Goal: Task Accomplishment & Management: Complete application form

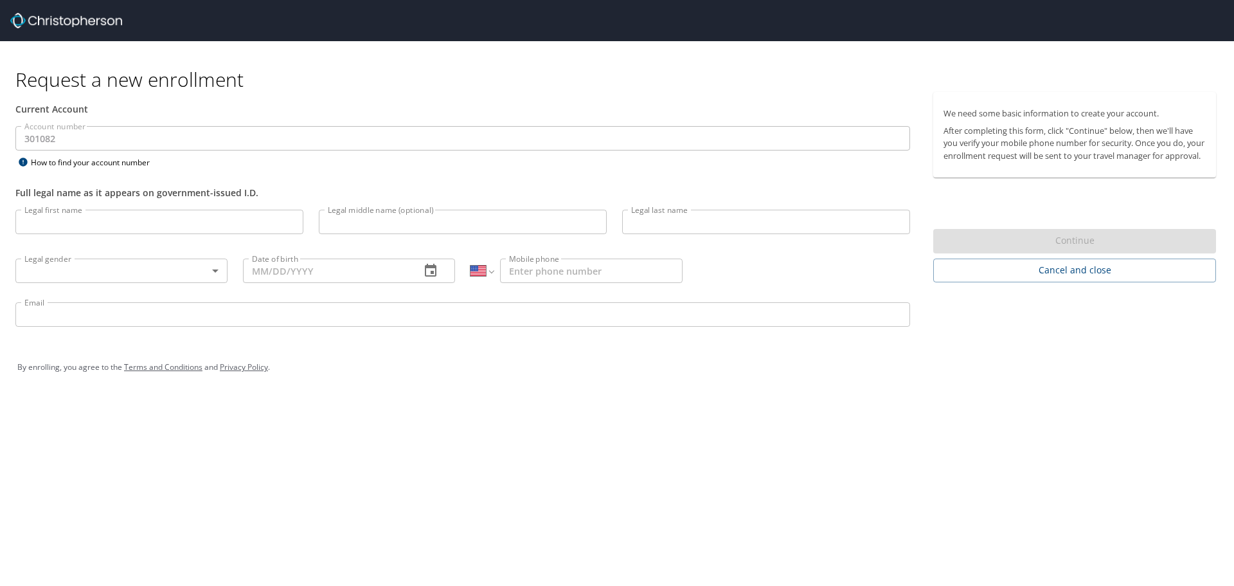
select select "US"
click at [178, 222] on input "Legal first name" at bounding box center [159, 222] width 288 height 24
type input "[PERSON_NAME]"
type input "[PHONE_NUMBER]"
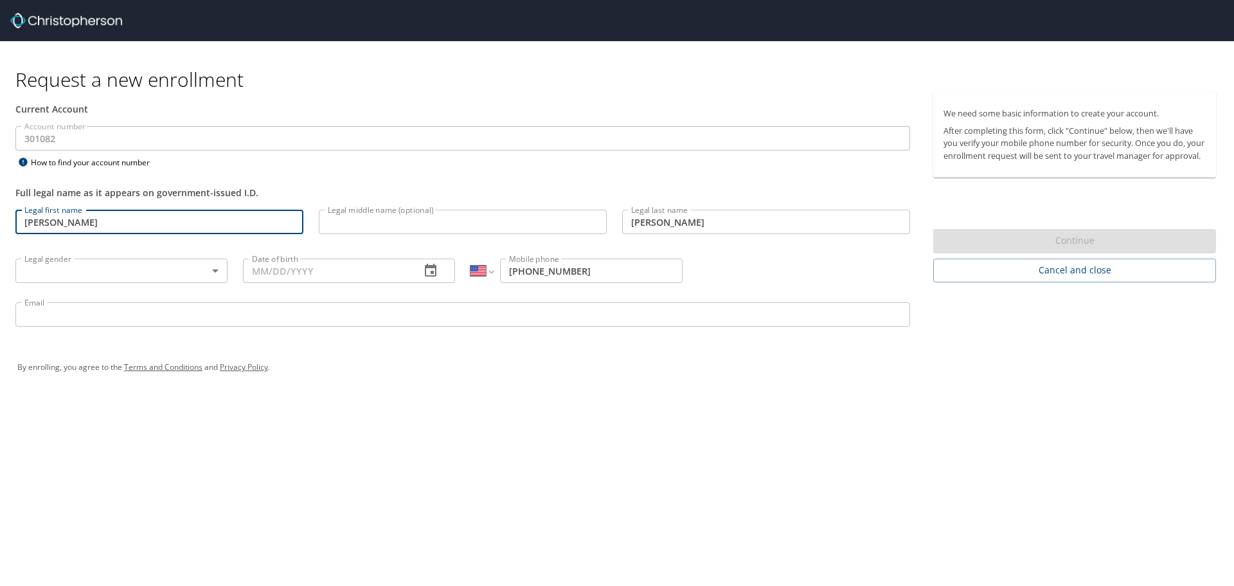
click at [163, 267] on body "Request a new enrollment Current Account Account number 301082 Account number H…" at bounding box center [617, 293] width 1234 height 586
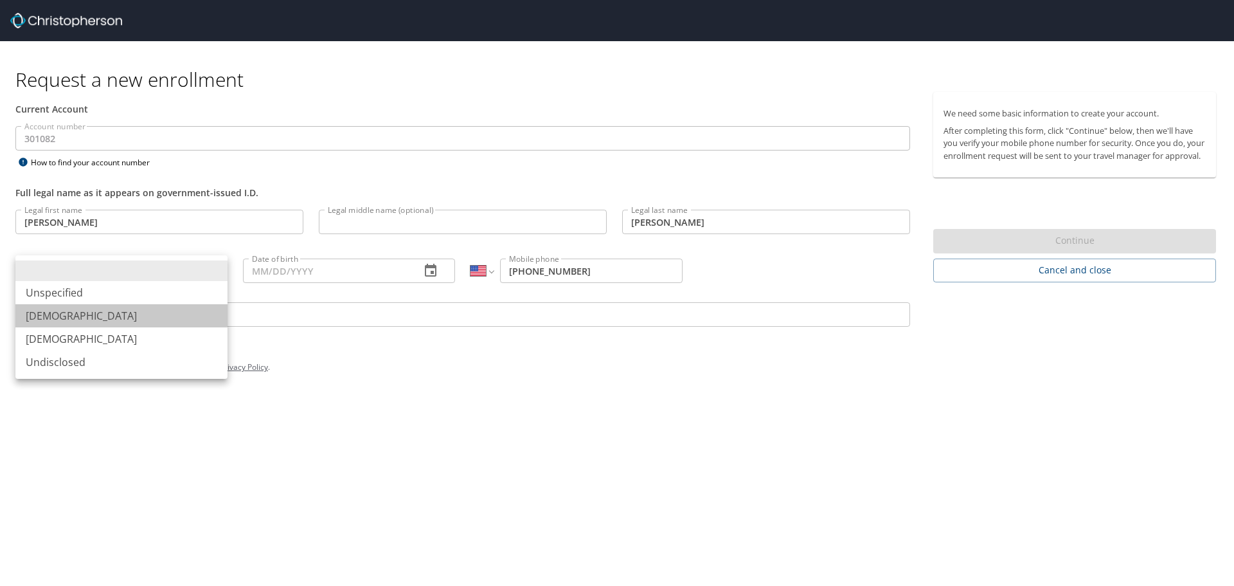
click at [116, 321] on li "[DEMOGRAPHIC_DATA]" at bounding box center [121, 315] width 212 height 23
type input "[DEMOGRAPHIC_DATA]"
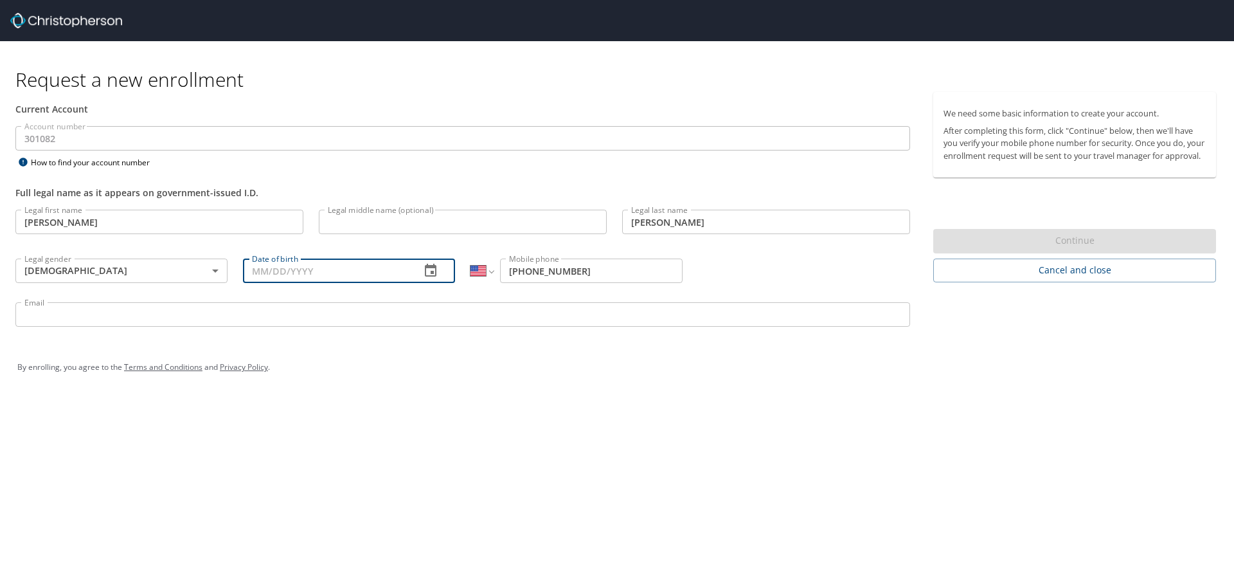
click at [285, 273] on input "Date of birth" at bounding box center [326, 270] width 167 height 24
type input "[DATE]"
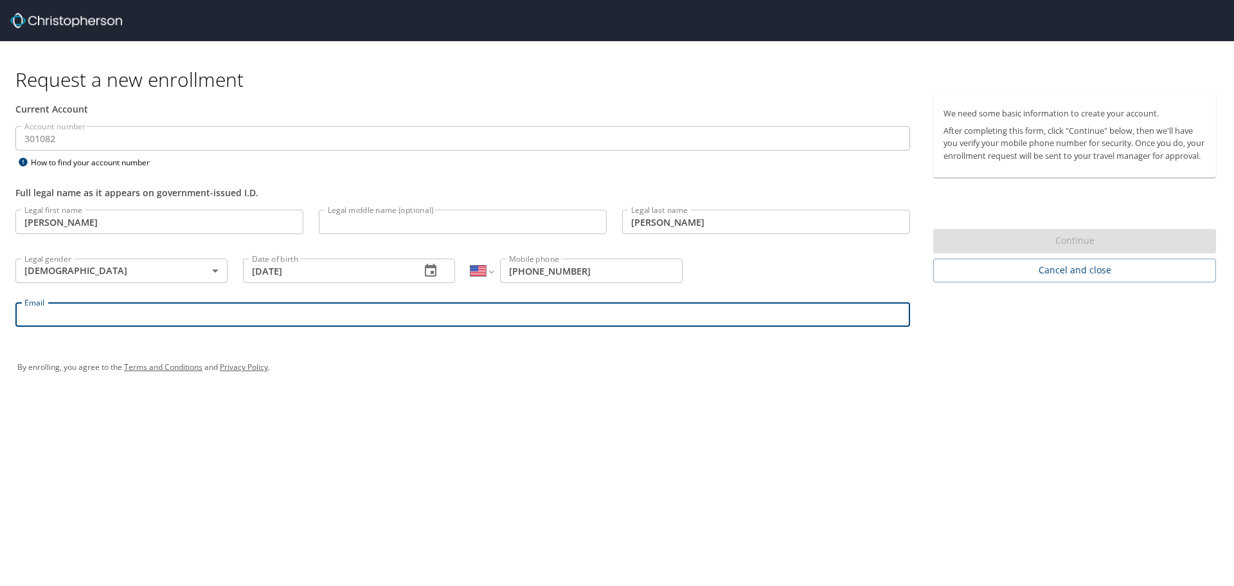
click at [243, 318] on input "Email" at bounding box center [462, 314] width 895 height 24
type input "[PERSON_NAME][EMAIL_ADDRESS][DOMAIN_NAME]"
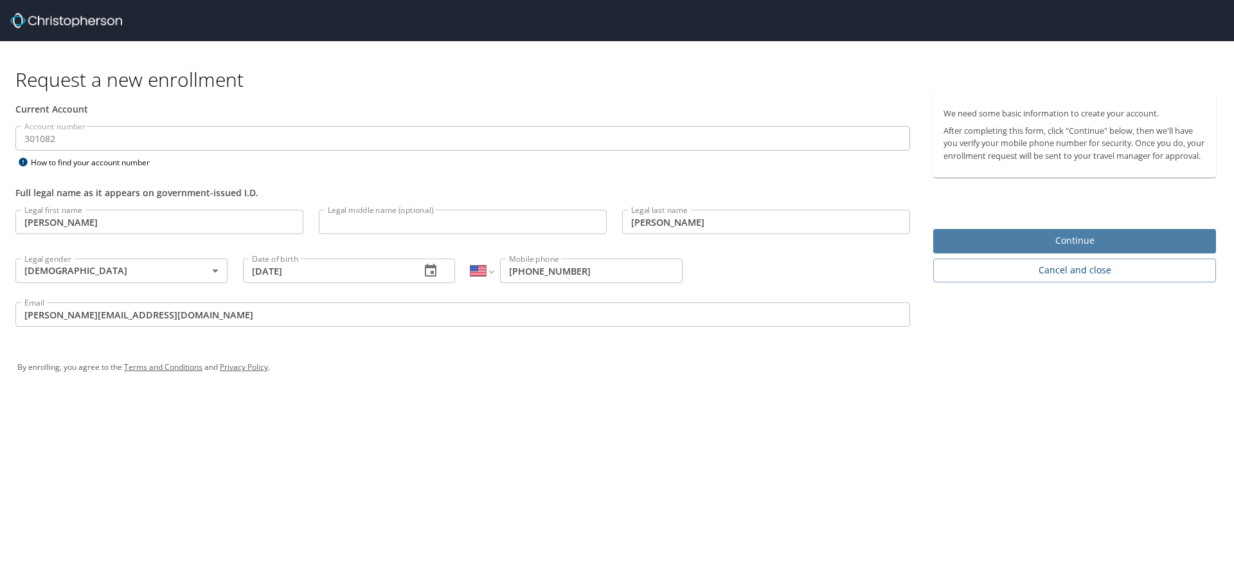
click at [1074, 248] on span "Continue" at bounding box center [1075, 241] width 262 height 16
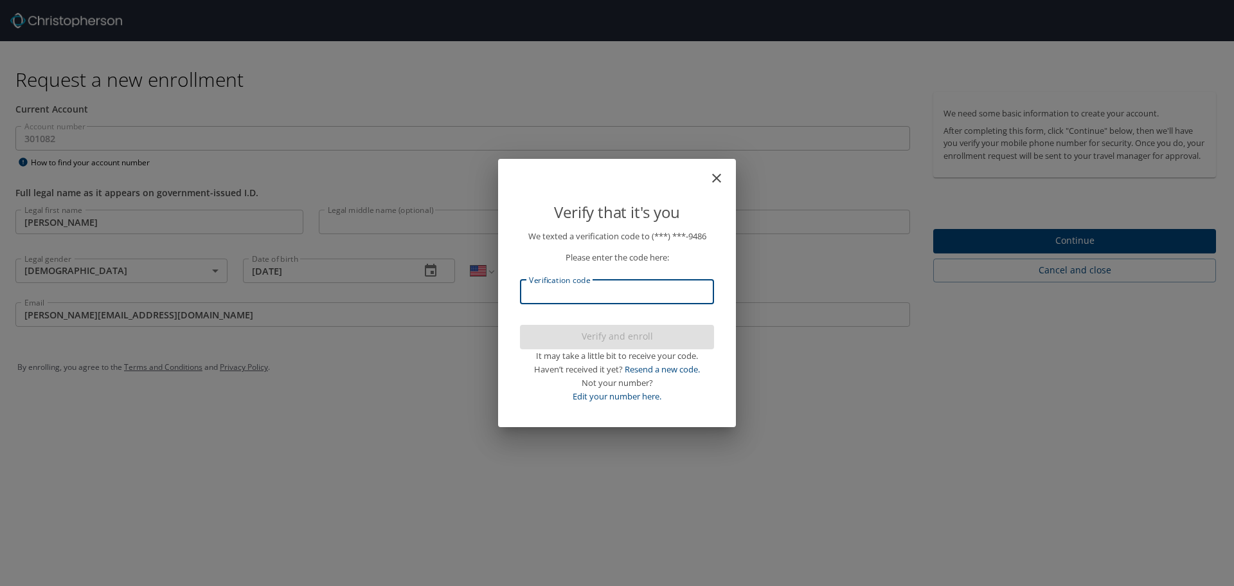
click at [586, 290] on input "Verification code" at bounding box center [617, 292] width 194 height 24
type input "064011"
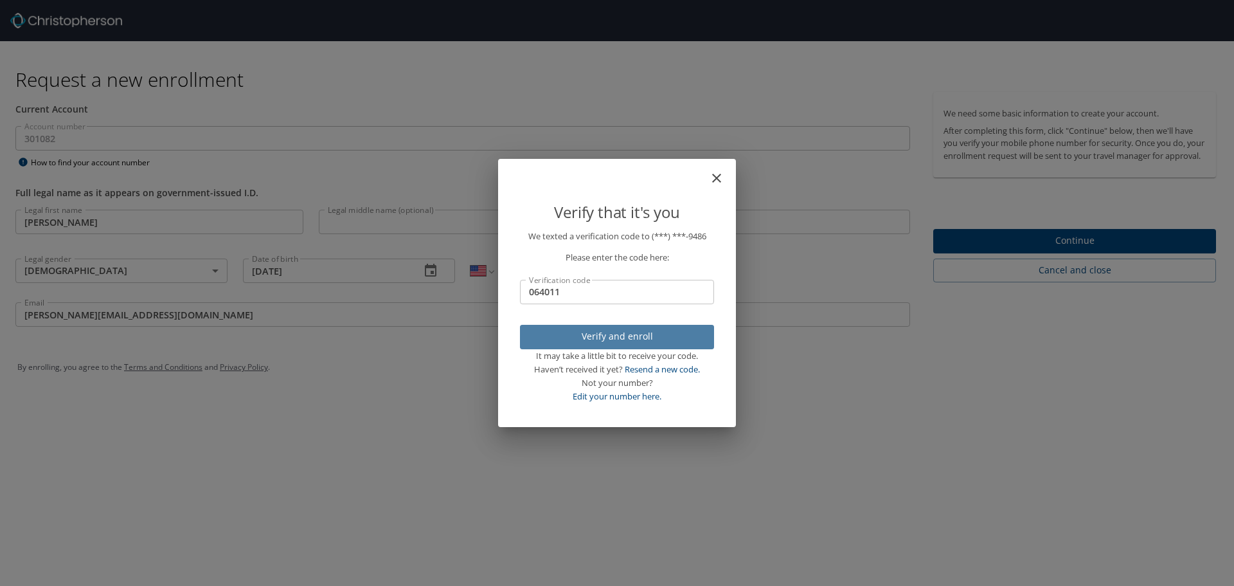
click at [609, 342] on span "Verify and enroll" at bounding box center [617, 337] width 174 height 16
